Goal: Download file/media

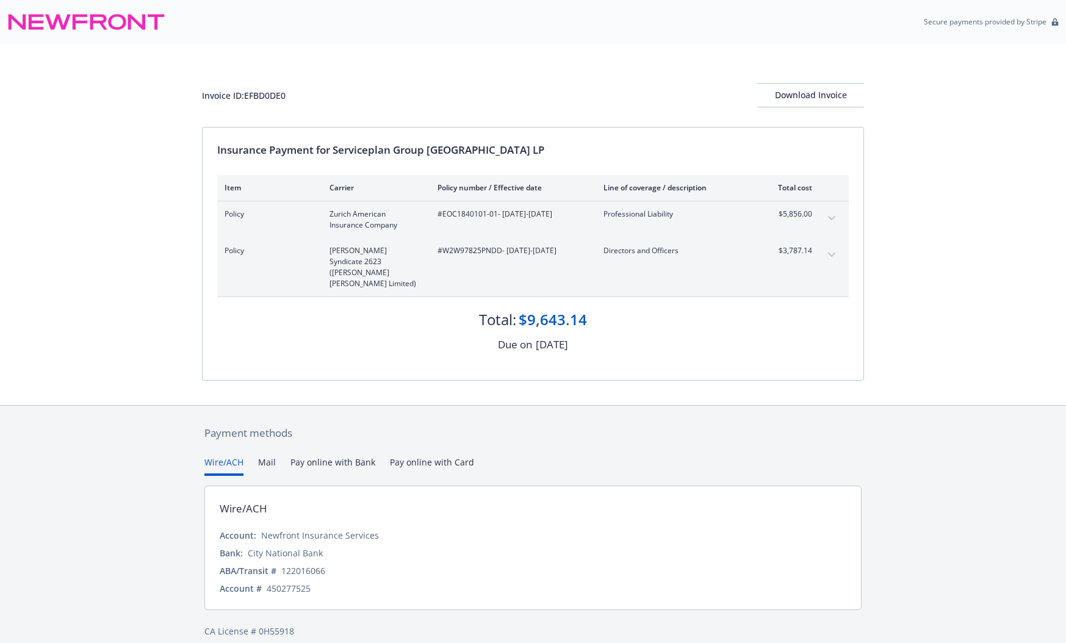
click at [835, 213] on button "expand content" at bounding box center [832, 219] width 20 height 20
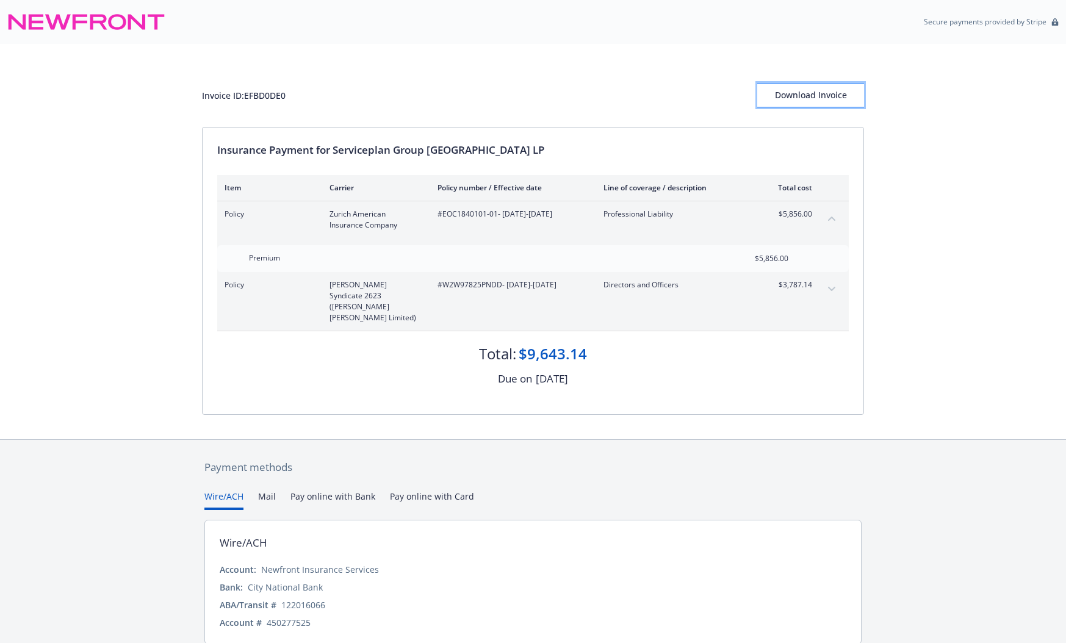
click at [831, 96] on div "Download Invoice" at bounding box center [810, 95] width 107 height 23
